Goal: Entertainment & Leisure: Consume media (video, audio)

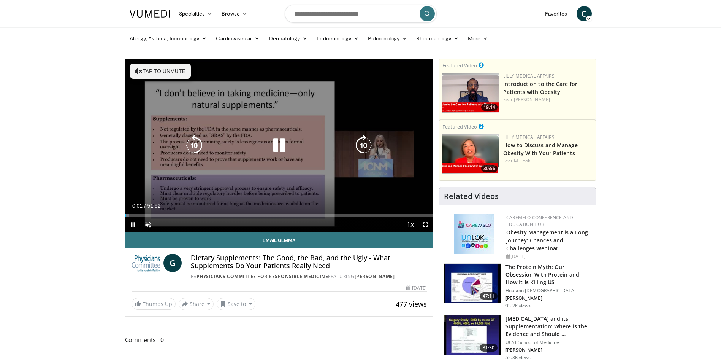
click at [279, 148] on icon "Video Player" at bounding box center [278, 145] width 21 height 21
click at [274, 146] on icon "Video Player" at bounding box center [278, 145] width 21 height 21
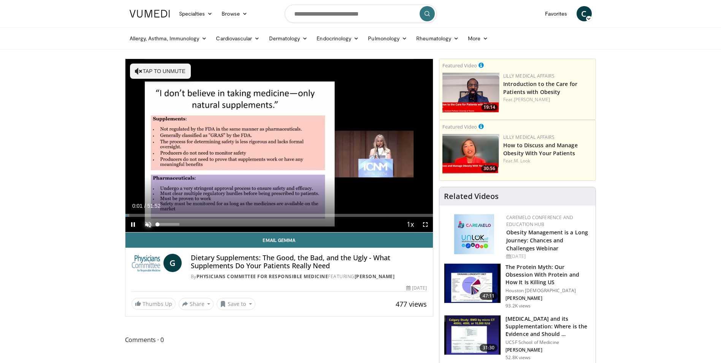
click at [144, 221] on span "Video Player" at bounding box center [148, 224] width 15 height 15
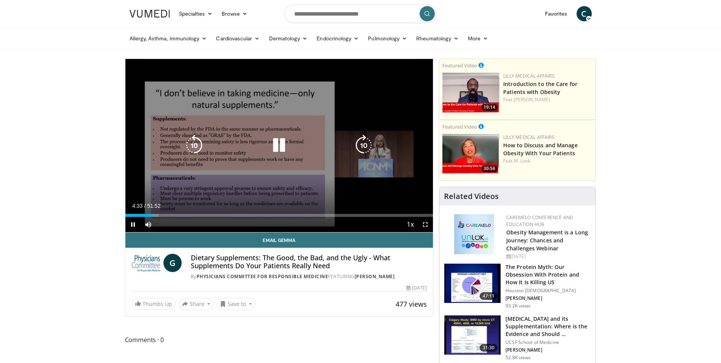
click at [284, 146] on icon "Video Player" at bounding box center [278, 145] width 21 height 21
click at [276, 144] on icon "Video Player" at bounding box center [278, 145] width 21 height 21
click at [280, 145] on icon "Video Player" at bounding box center [278, 145] width 21 height 21
